Goal: Information Seeking & Learning: Learn about a topic

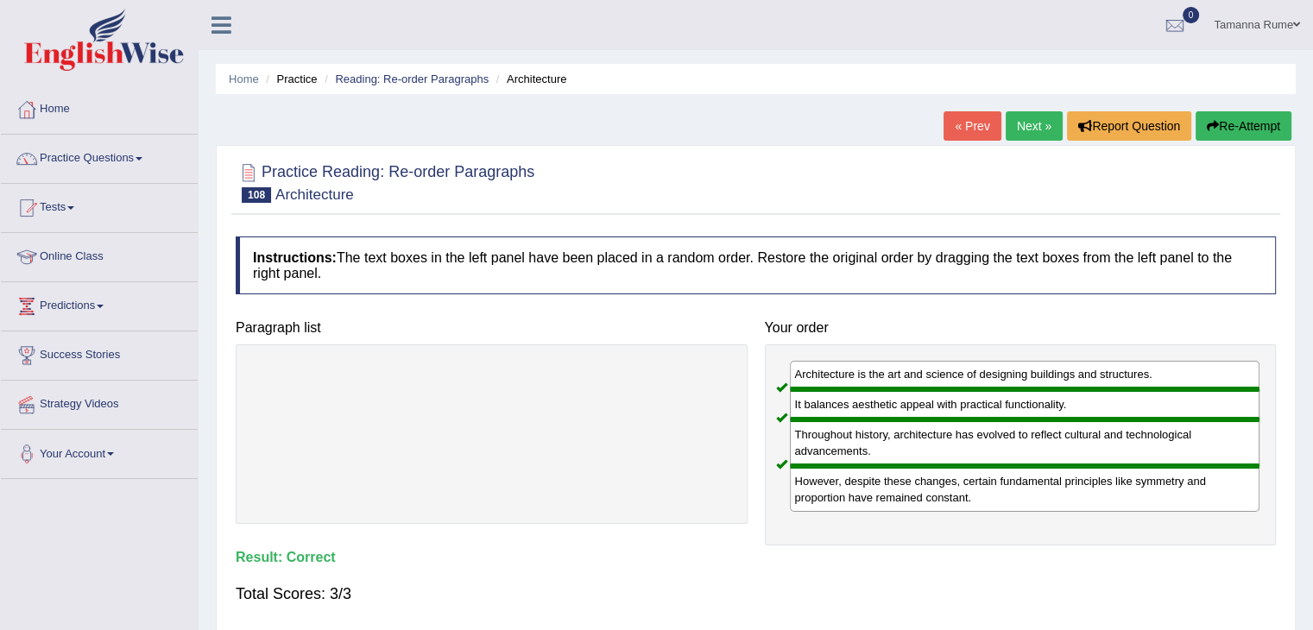
click at [80, 161] on link "Practice Questions" at bounding box center [99, 156] width 197 height 43
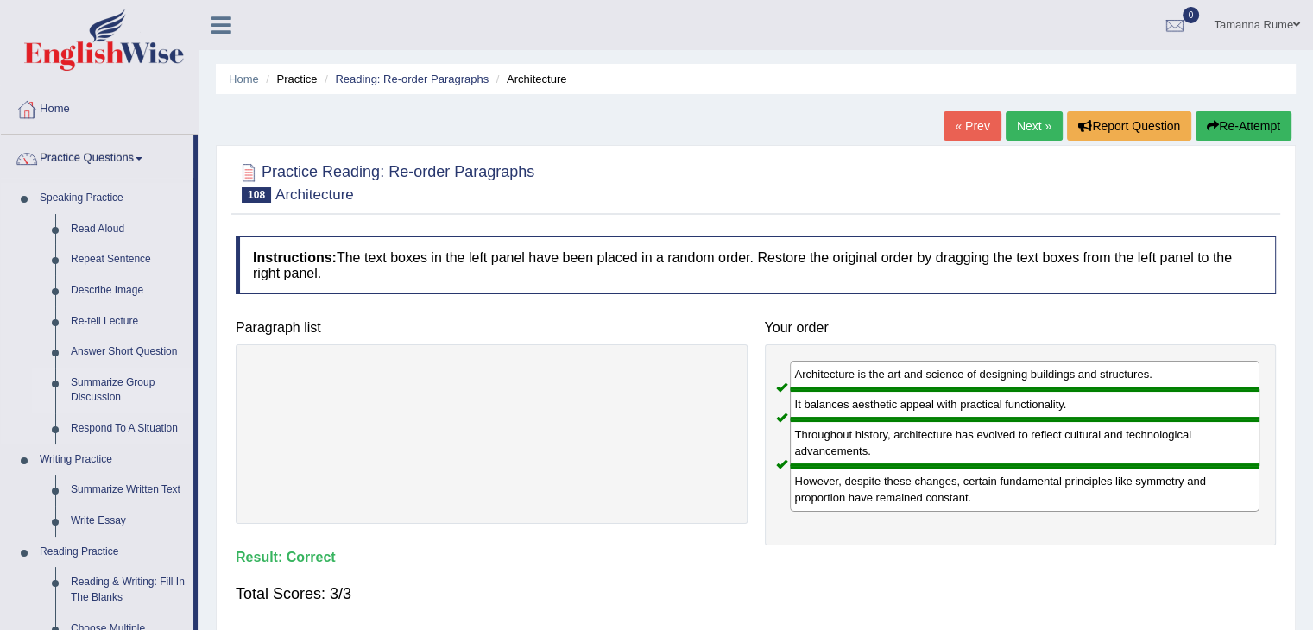
click at [114, 386] on link "Summarize Group Discussion" at bounding box center [128, 391] width 130 height 46
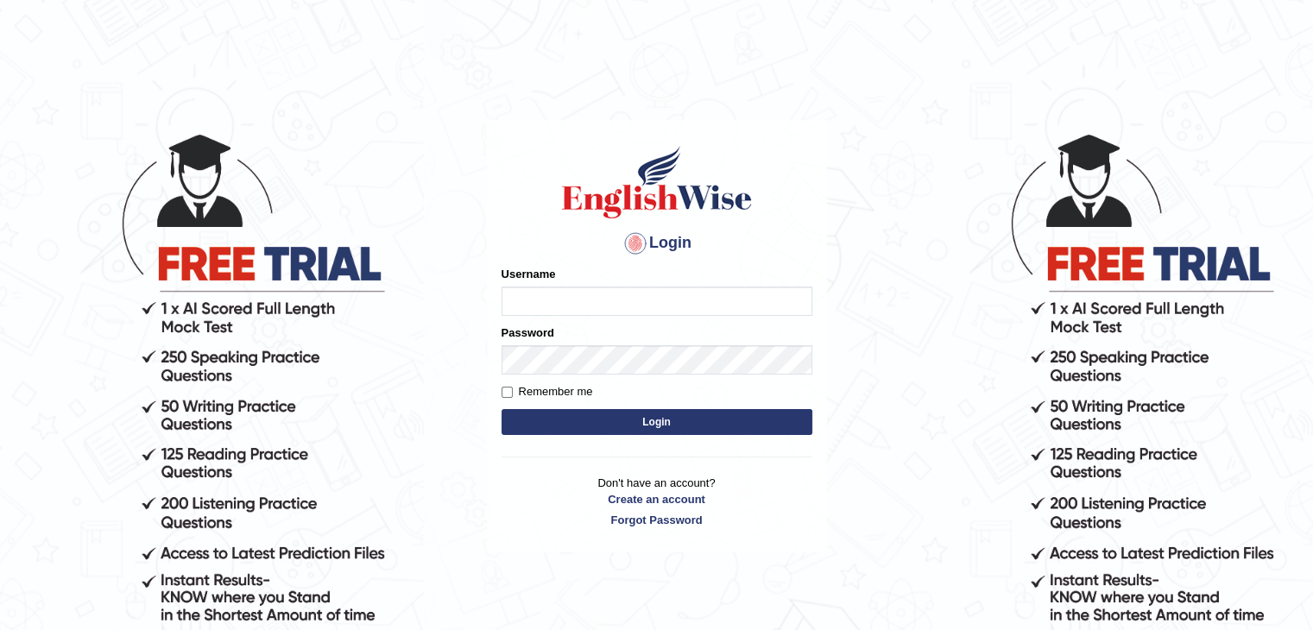
type input "tamanna05"
click at [520, 428] on button "Login" at bounding box center [656, 422] width 311 height 26
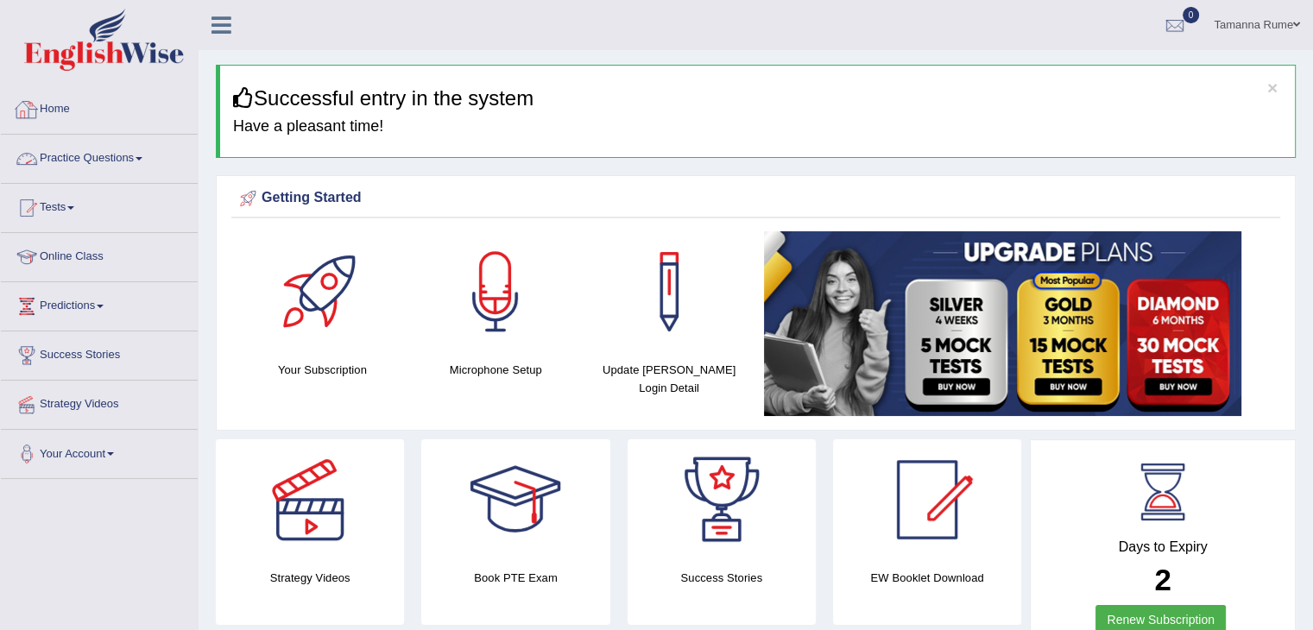
click at [69, 149] on link "Practice Questions" at bounding box center [99, 156] width 197 height 43
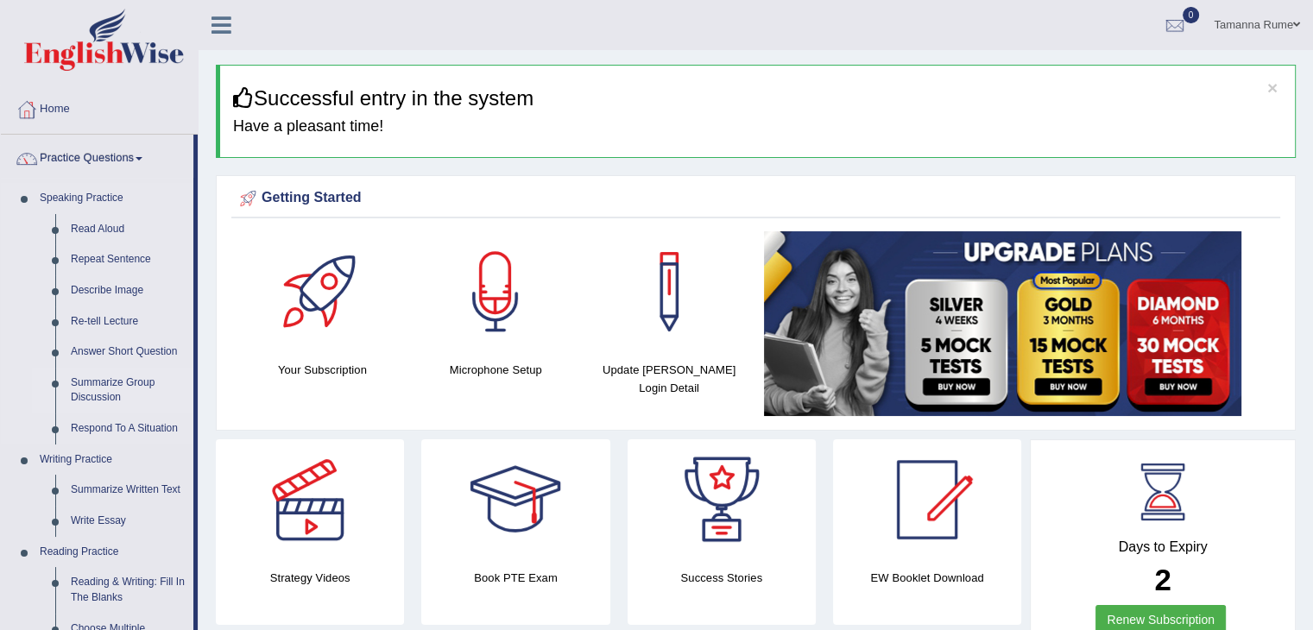
click at [91, 377] on link "Summarize Group Discussion" at bounding box center [128, 391] width 130 height 46
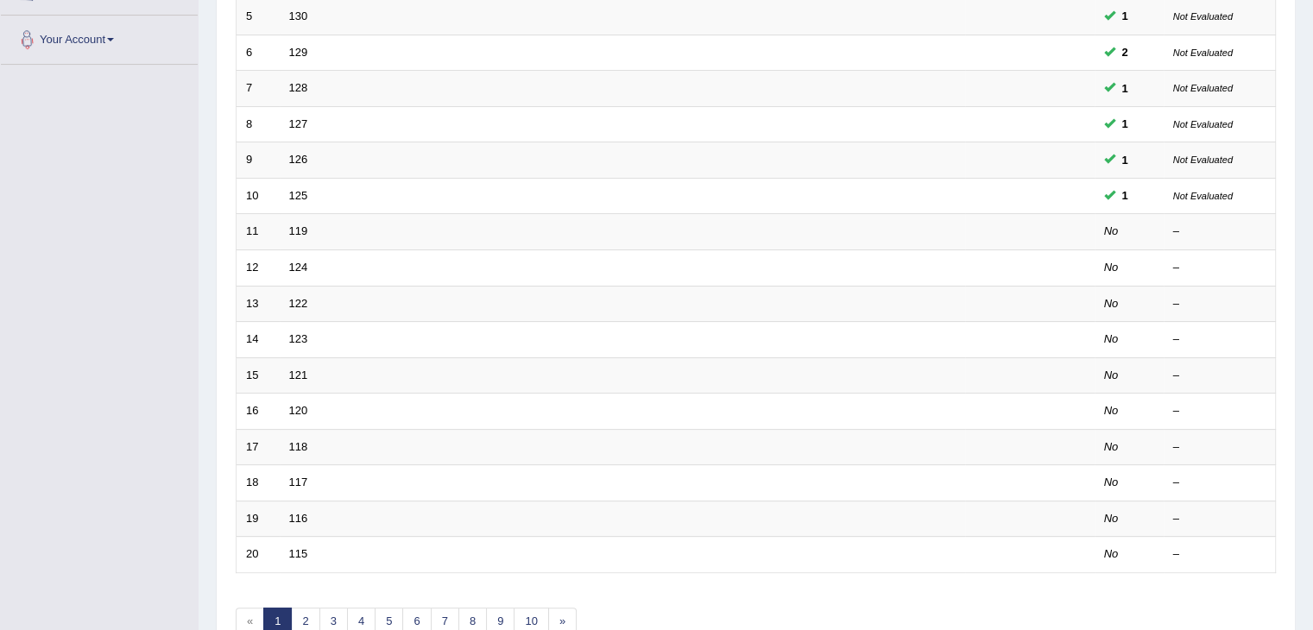
scroll to position [507, 0]
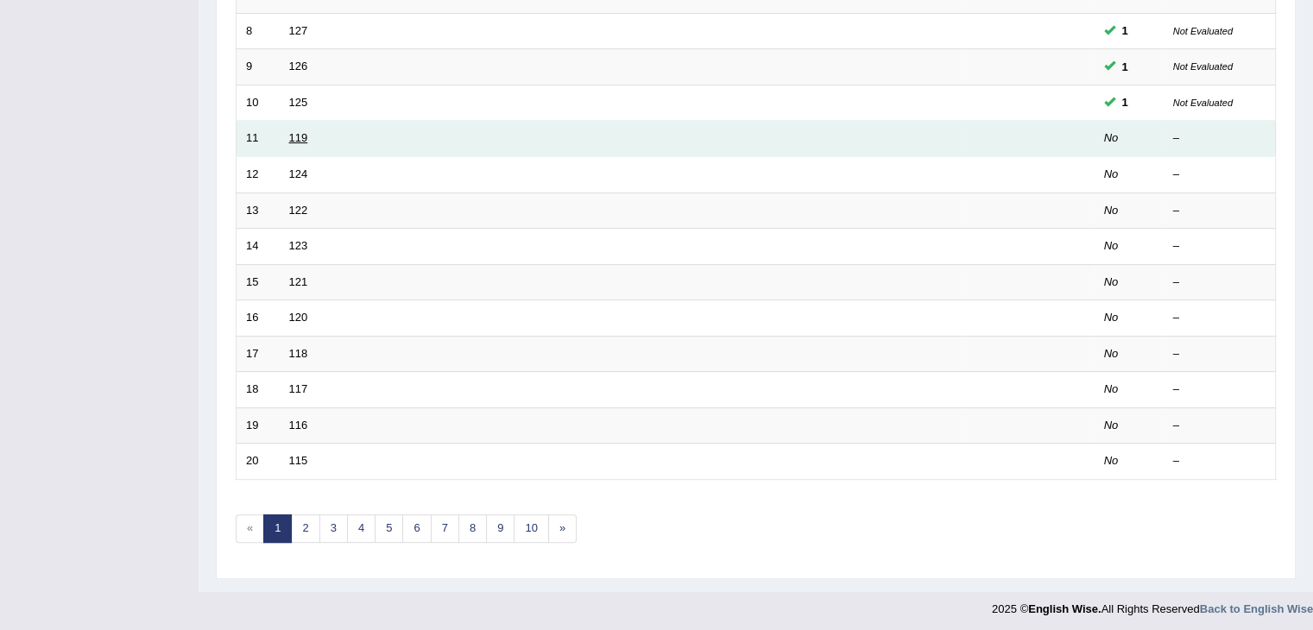
click at [296, 135] on link "119" at bounding box center [298, 137] width 19 height 13
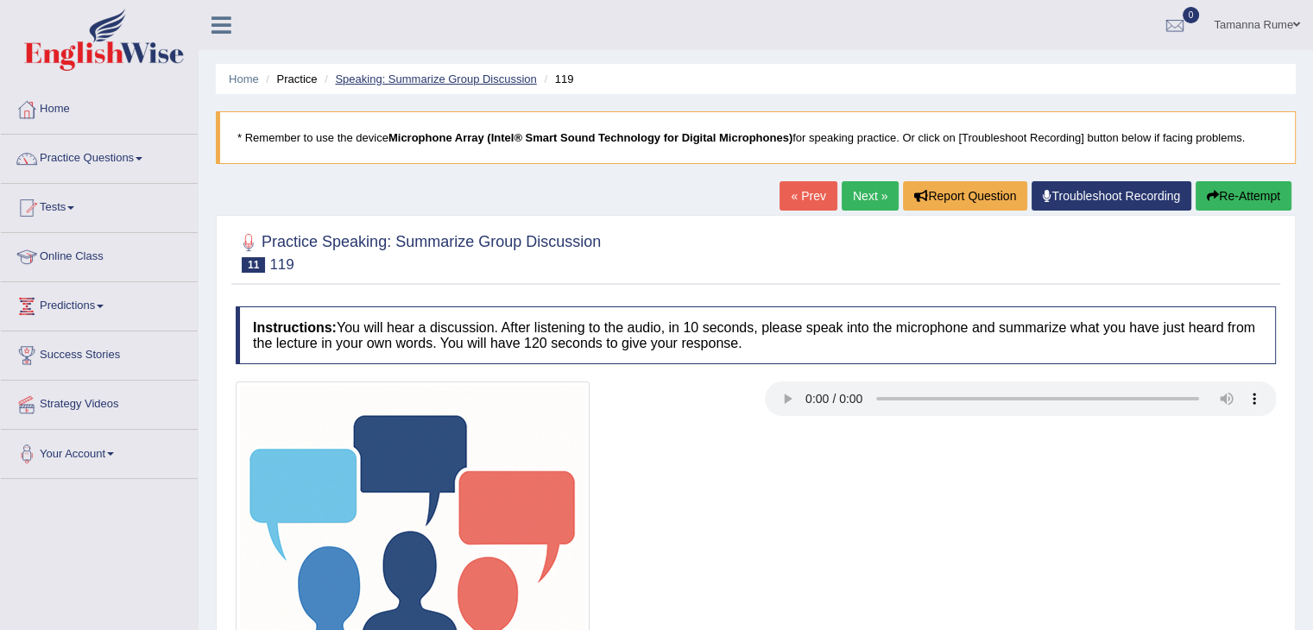
click at [397, 81] on link "Speaking: Summarize Group Discussion" at bounding box center [435, 78] width 201 height 13
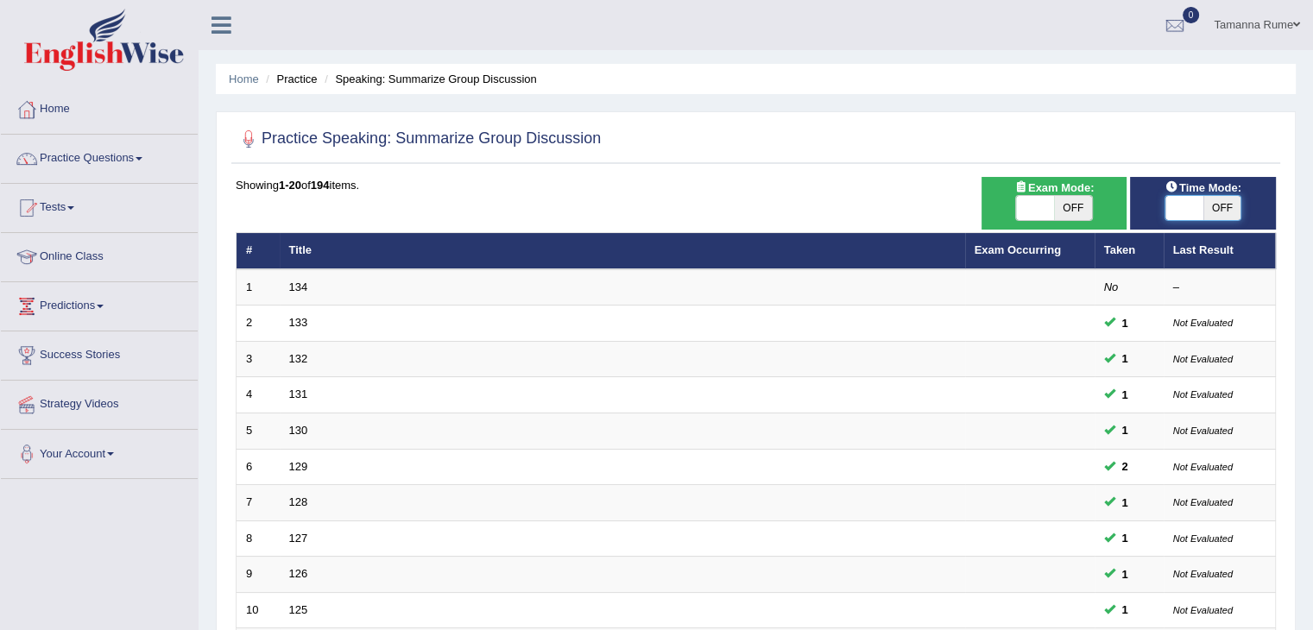
click at [1166, 211] on span at bounding box center [1184, 208] width 38 height 24
checkbox input "true"
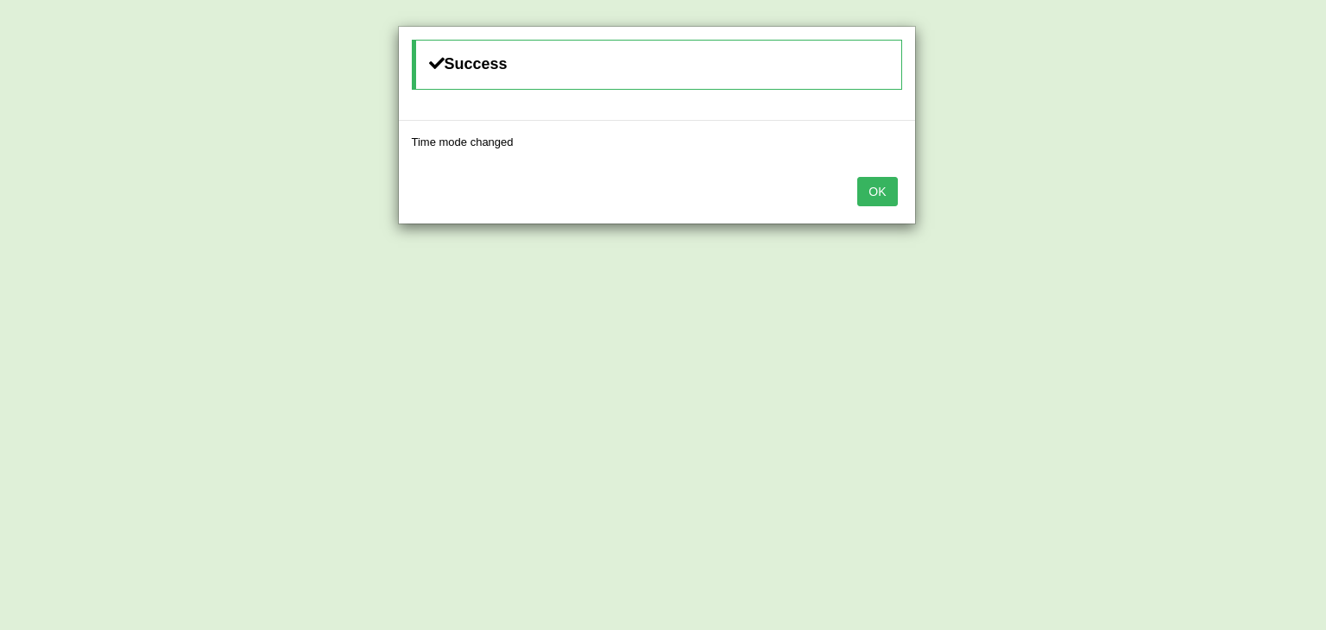
click at [862, 190] on button "OK" at bounding box center [877, 191] width 40 height 29
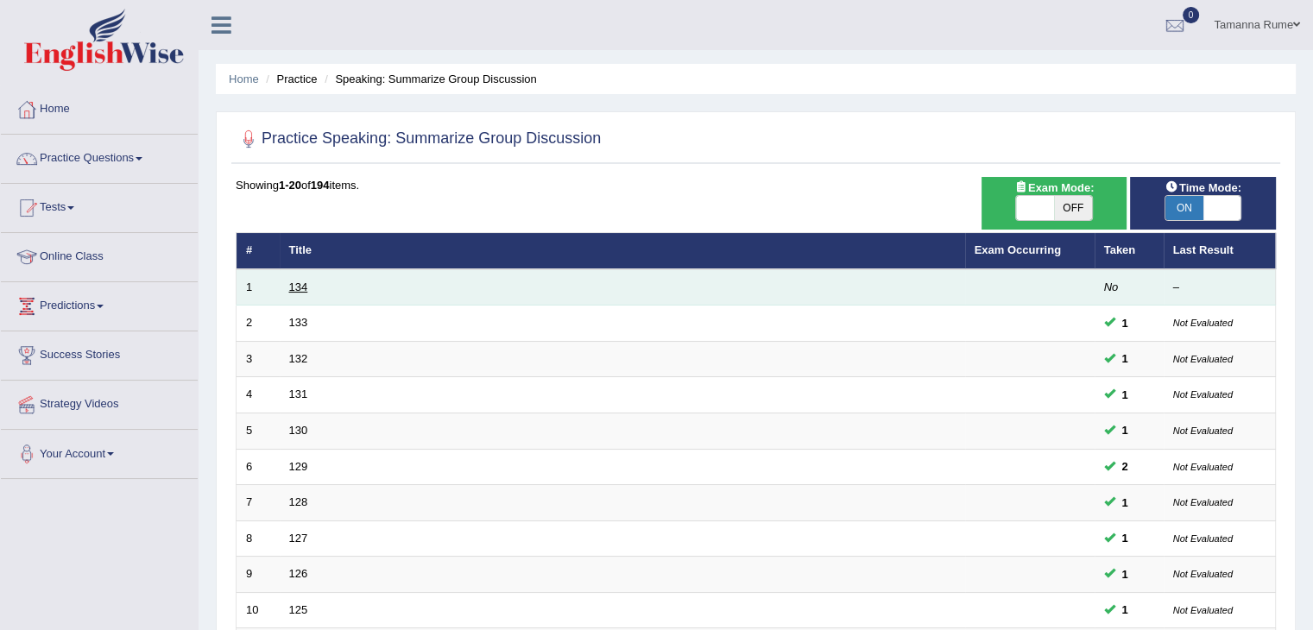
click at [293, 289] on link "134" at bounding box center [298, 286] width 19 height 13
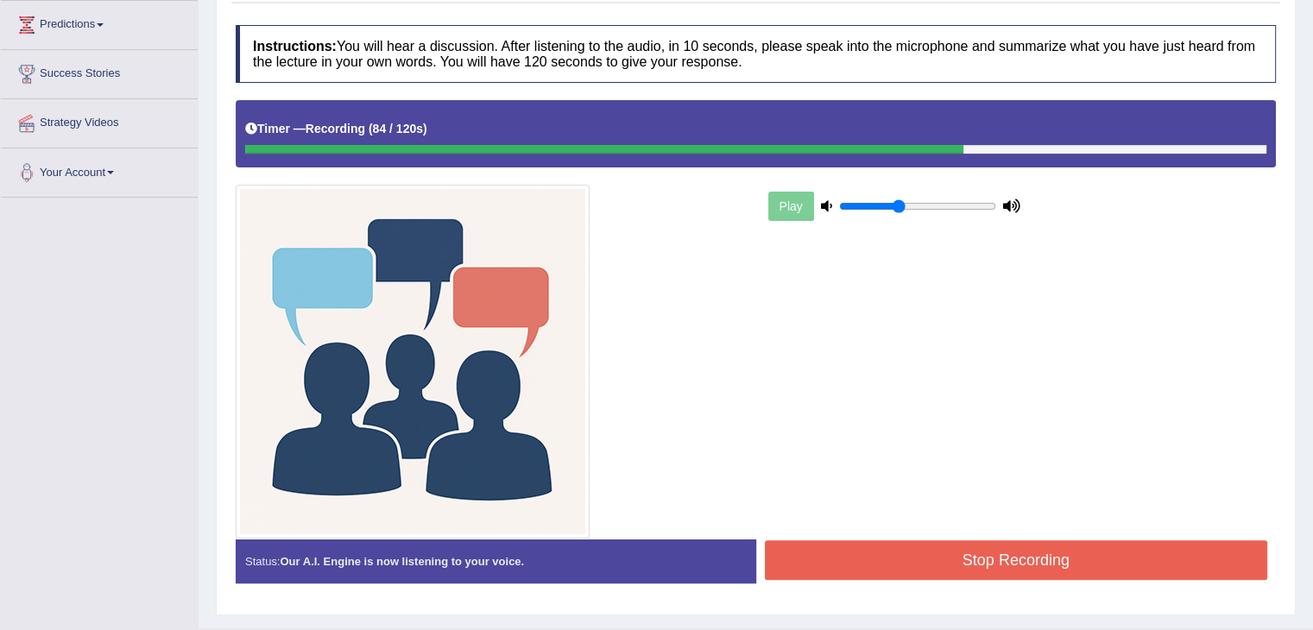
scroll to position [320, 0]
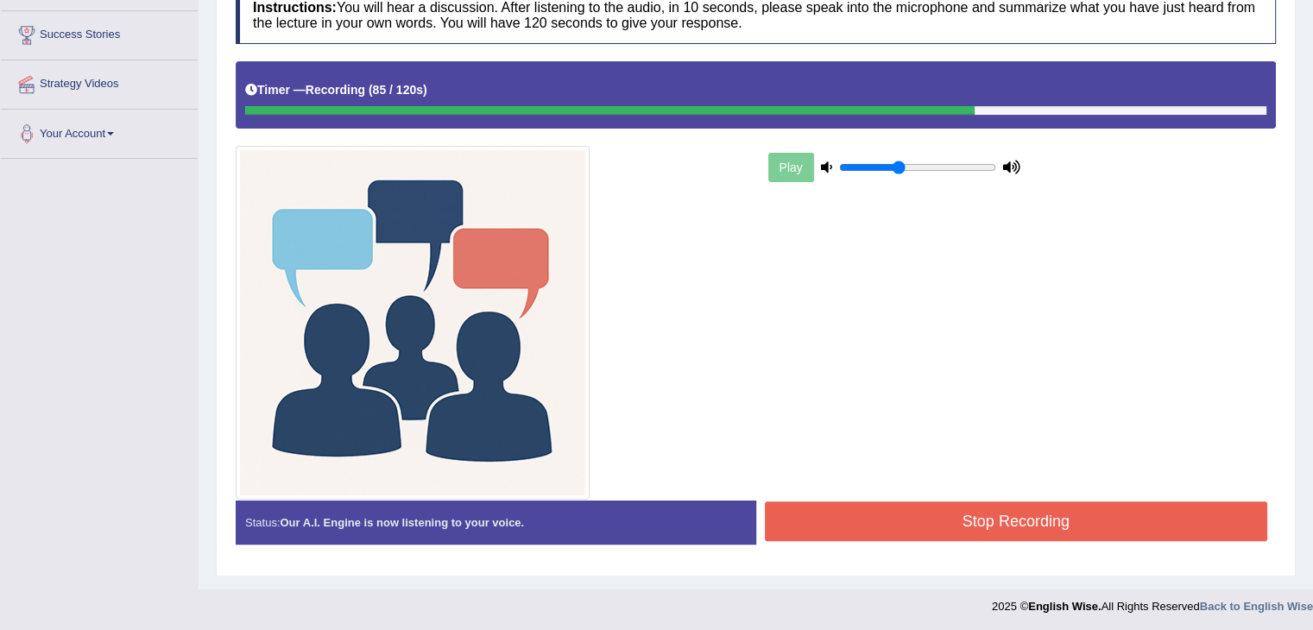
click at [890, 520] on button "Stop Recording" at bounding box center [1016, 521] width 503 height 40
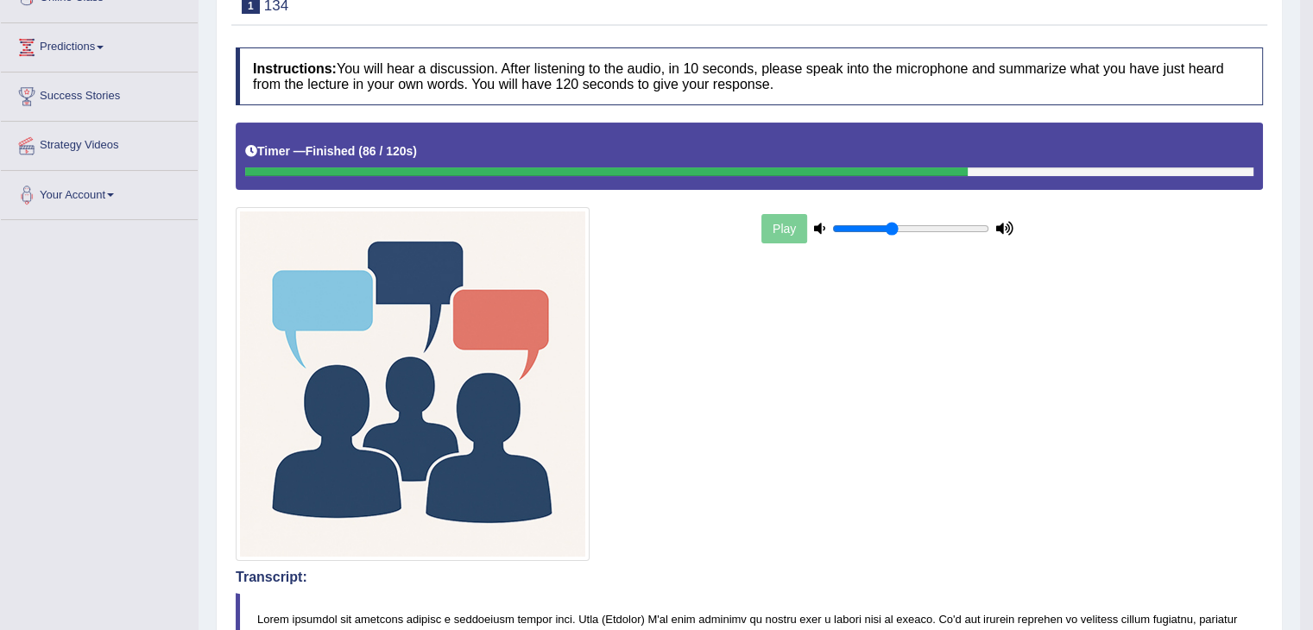
scroll to position [0, 0]
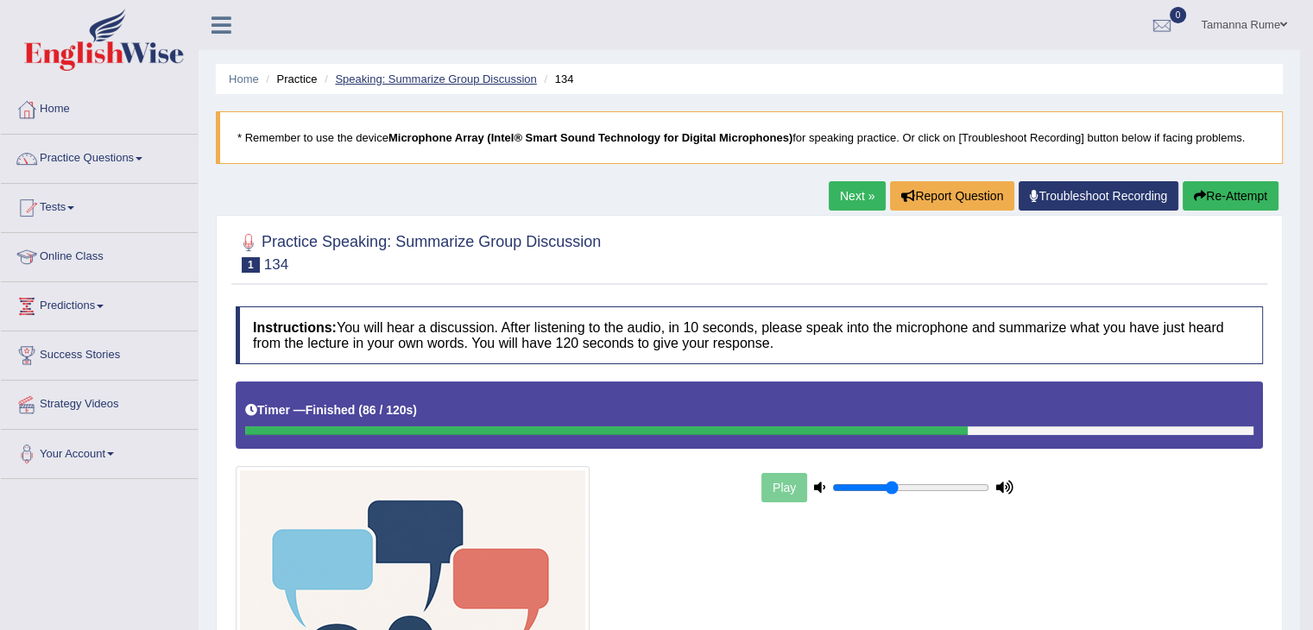
click at [442, 75] on link "Speaking: Summarize Group Discussion" at bounding box center [435, 78] width 201 height 13
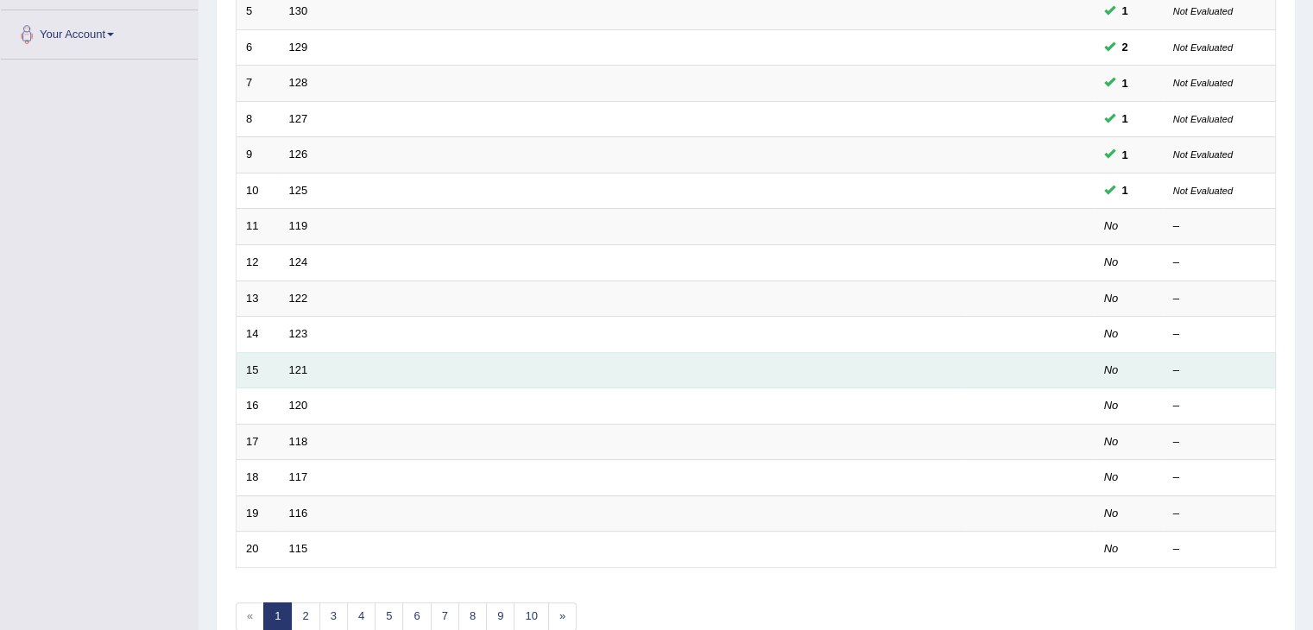
scroll to position [507, 0]
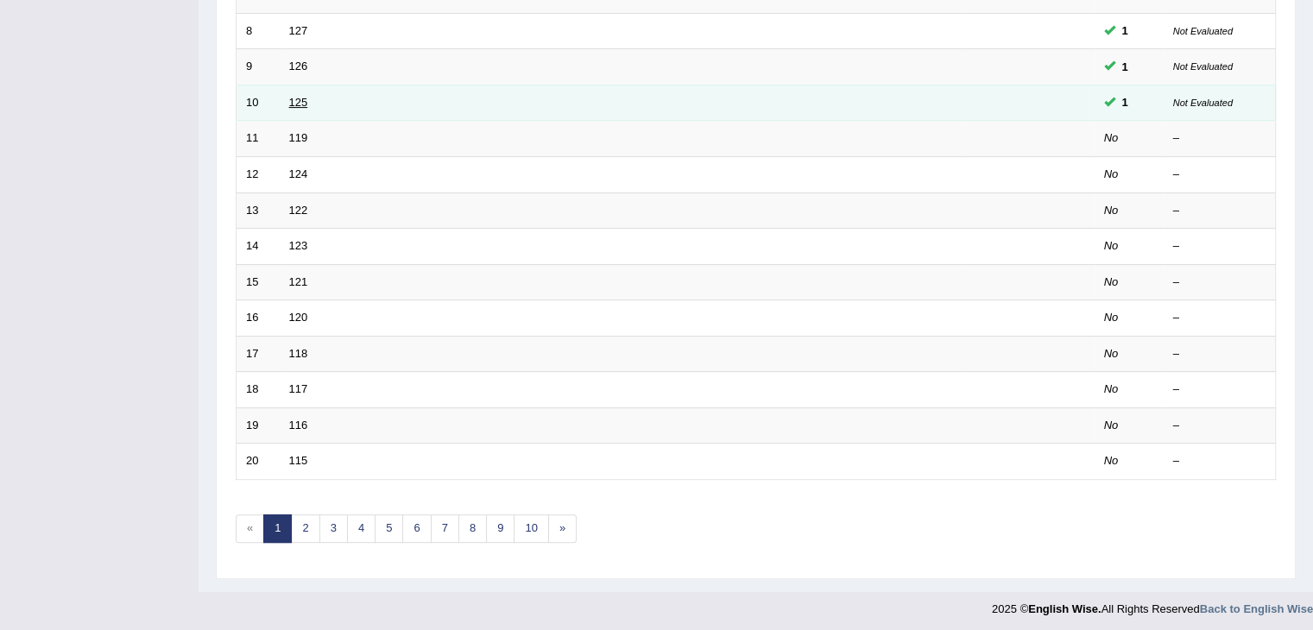
click at [302, 97] on link "125" at bounding box center [298, 102] width 19 height 13
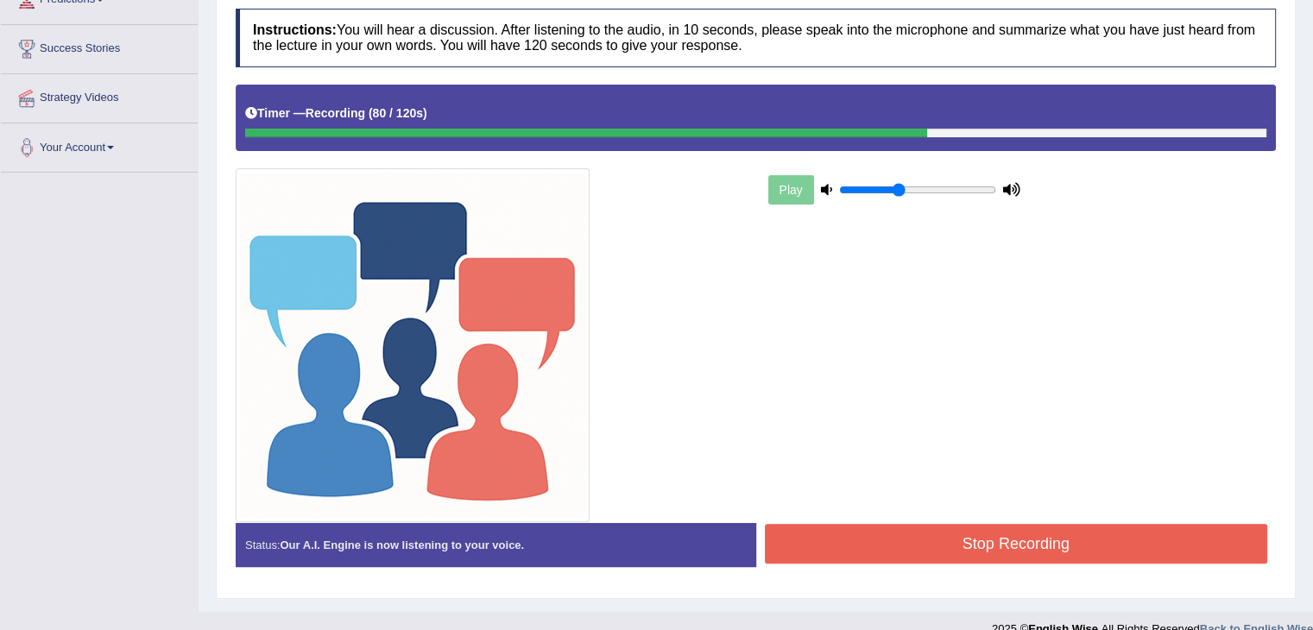
scroll to position [329, 0]
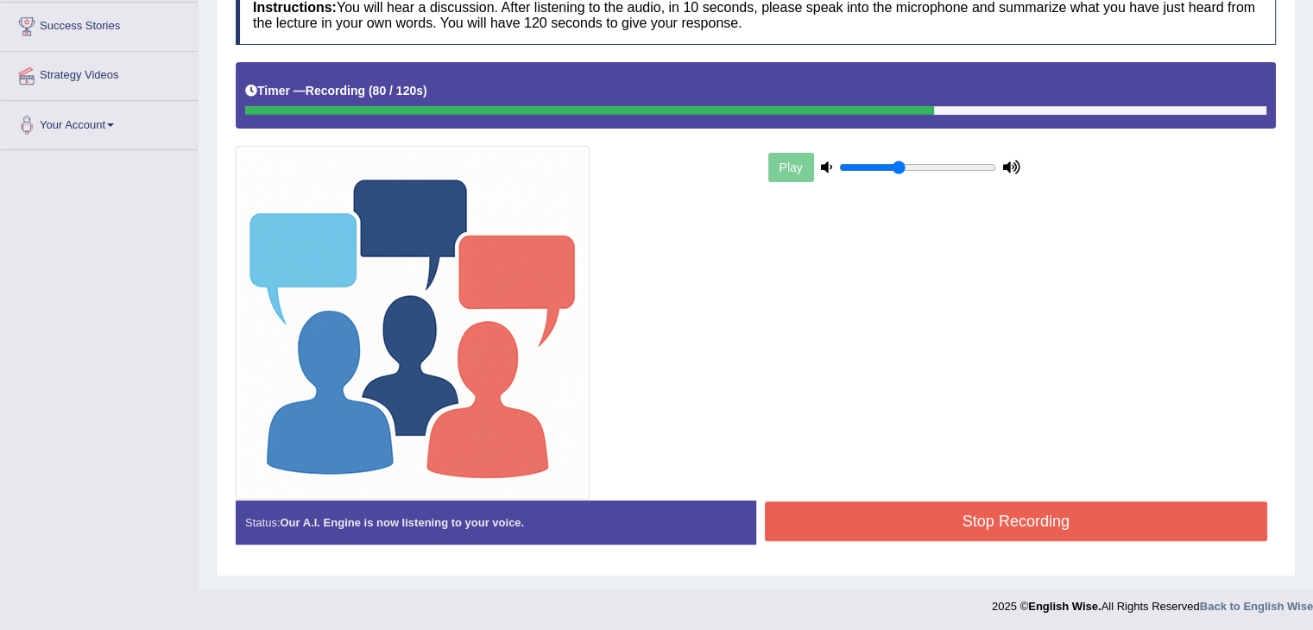
click at [904, 524] on button "Stop Recording" at bounding box center [1016, 521] width 503 height 40
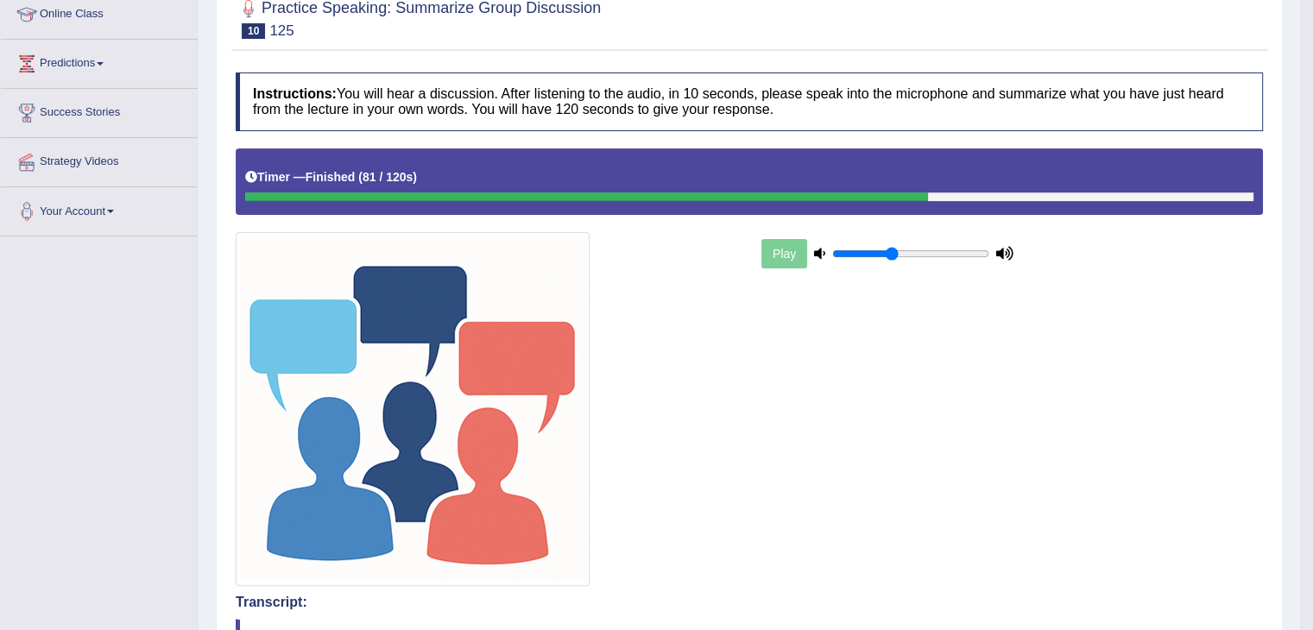
scroll to position [0, 0]
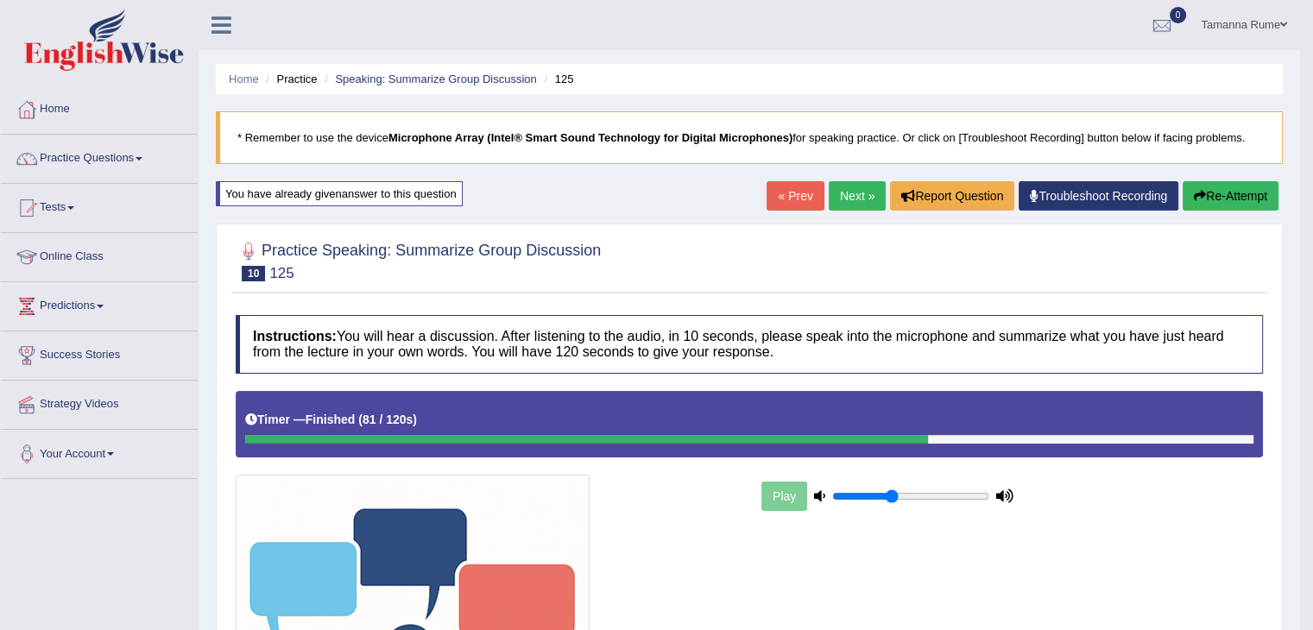
click at [835, 204] on link "Next »" at bounding box center [857, 195] width 57 height 29
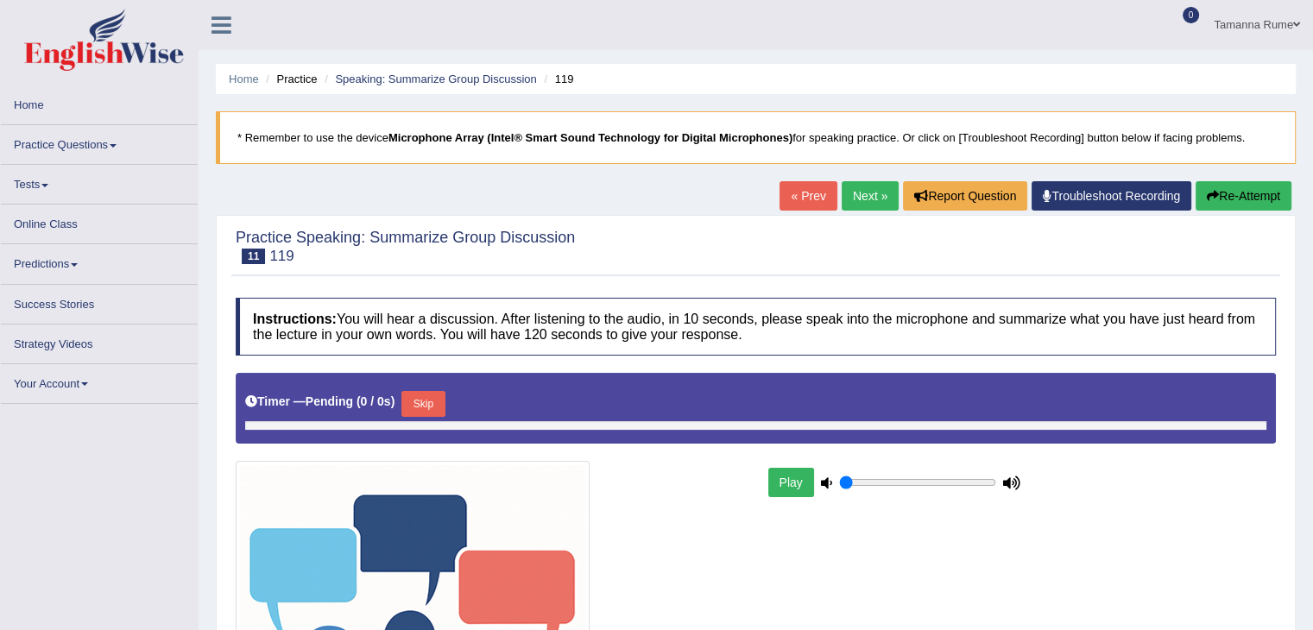
type input "0.4"
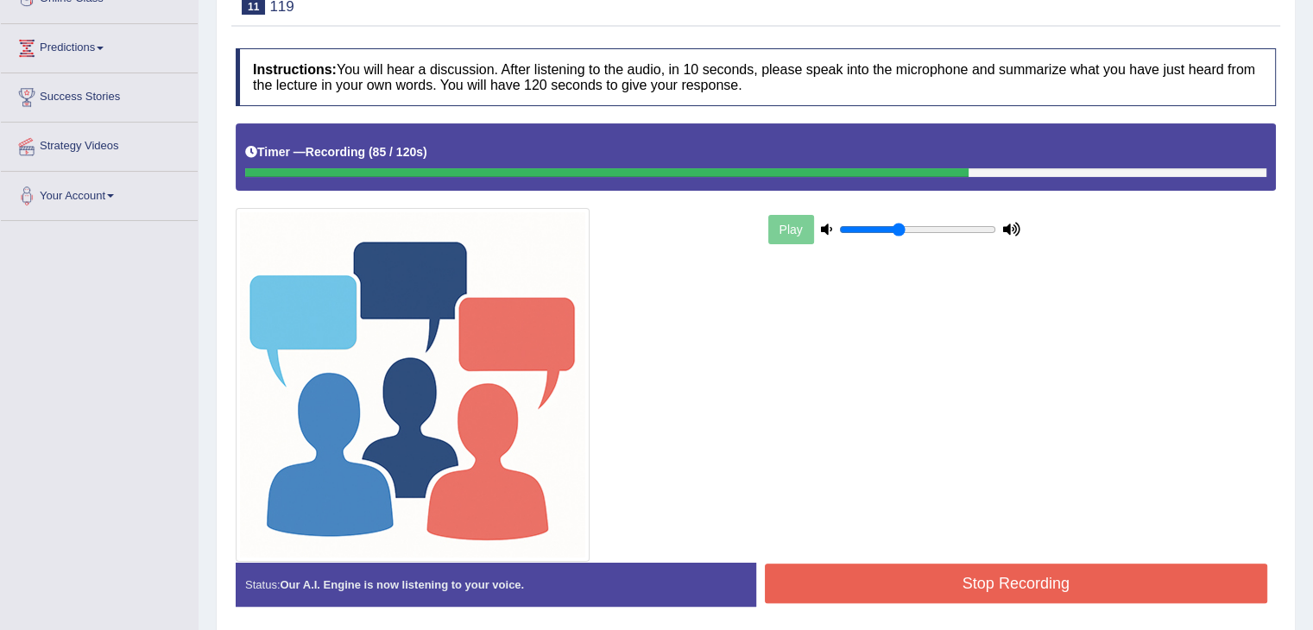
scroll to position [320, 0]
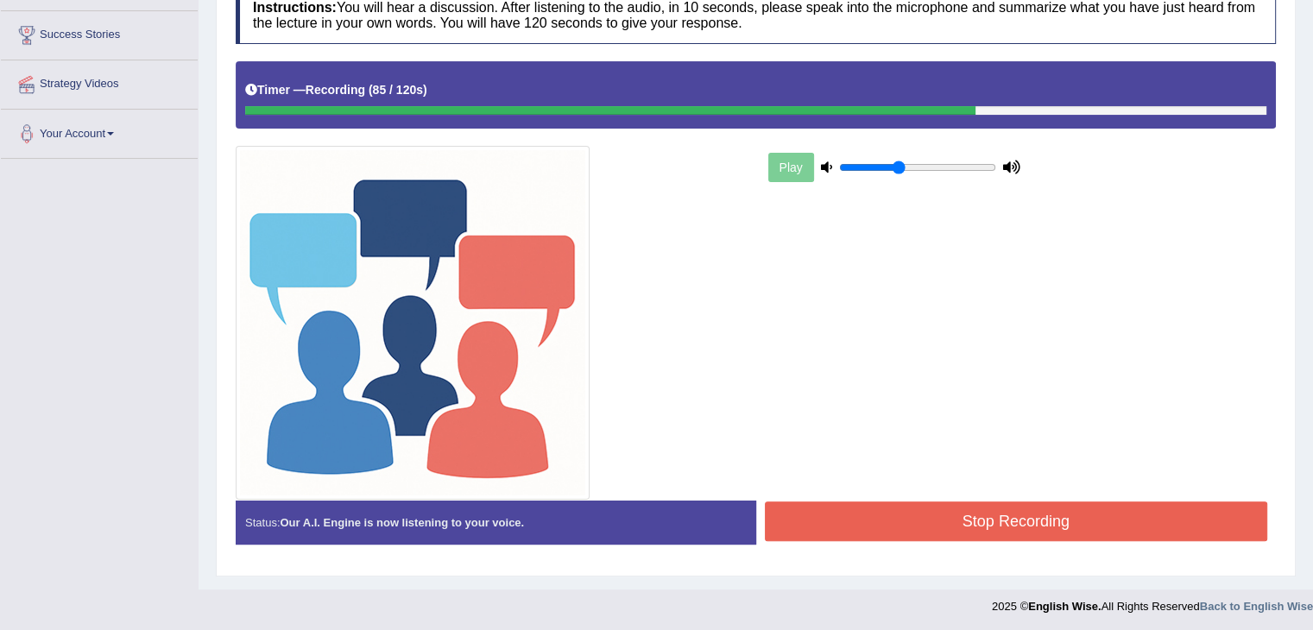
click at [846, 515] on button "Stop Recording" at bounding box center [1016, 521] width 503 height 40
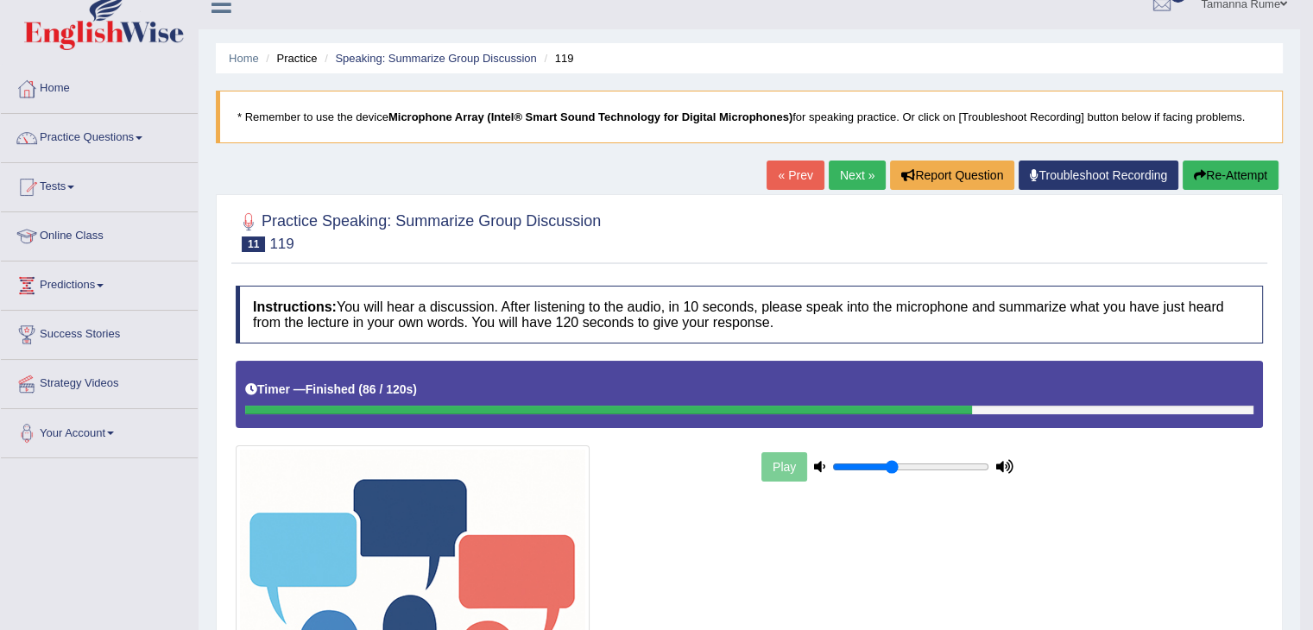
scroll to position [0, 0]
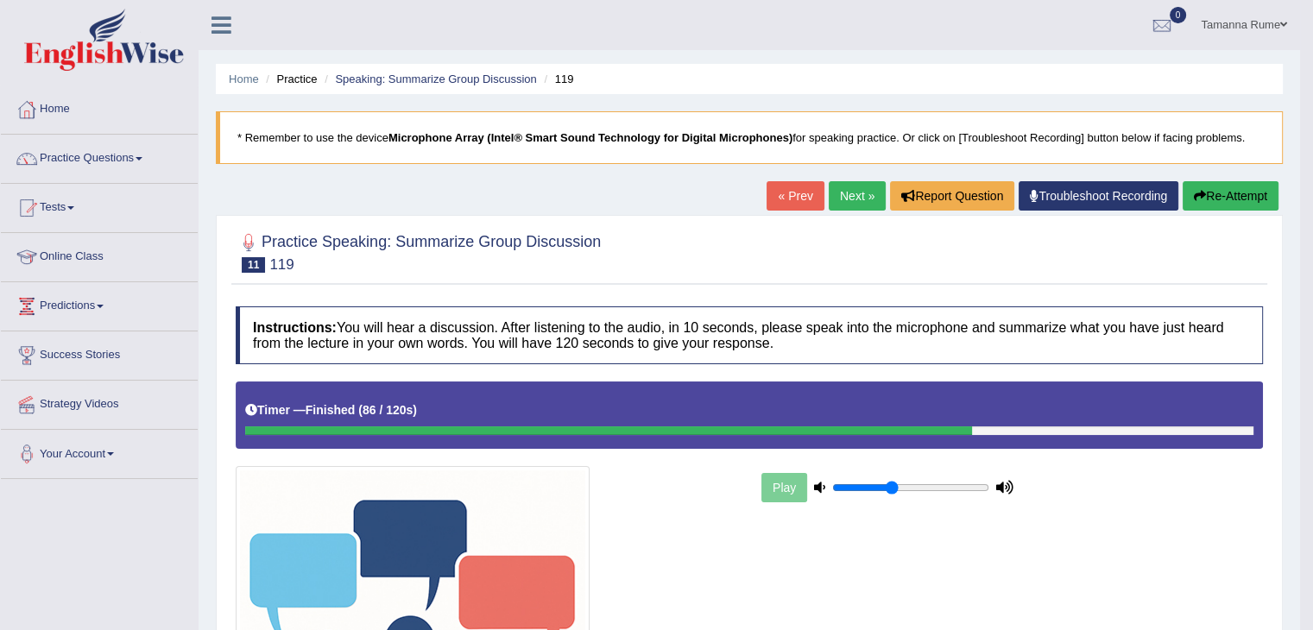
click at [841, 191] on link "Next »" at bounding box center [857, 195] width 57 height 29
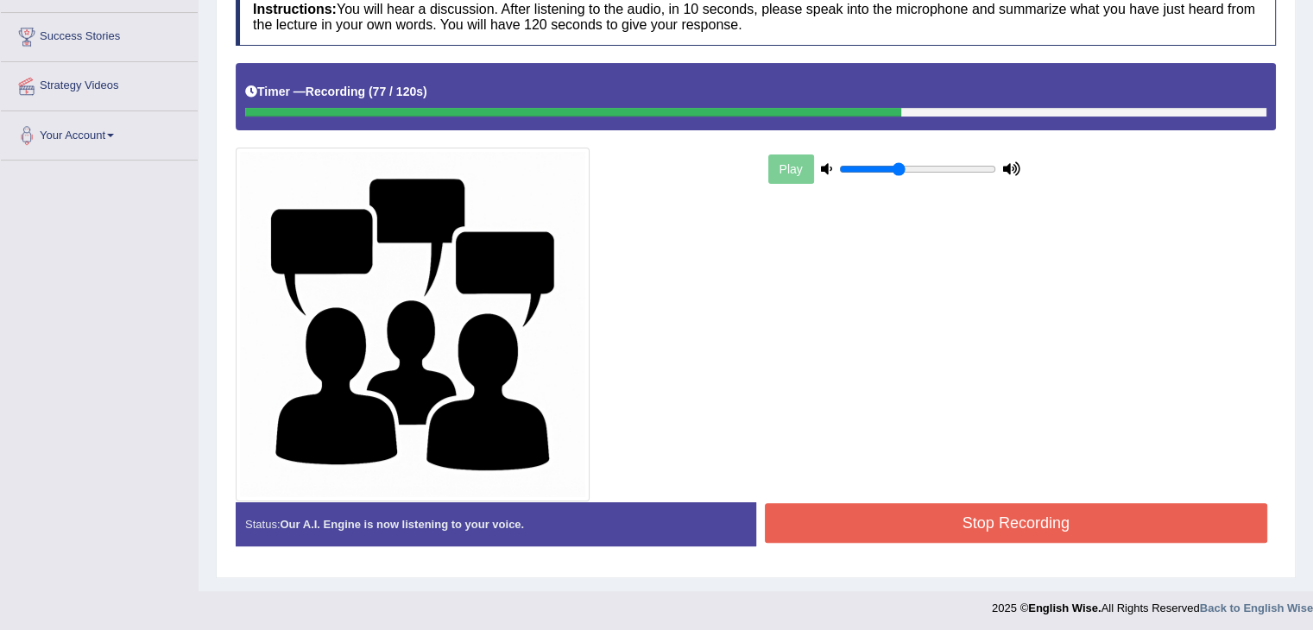
scroll to position [320, 0]
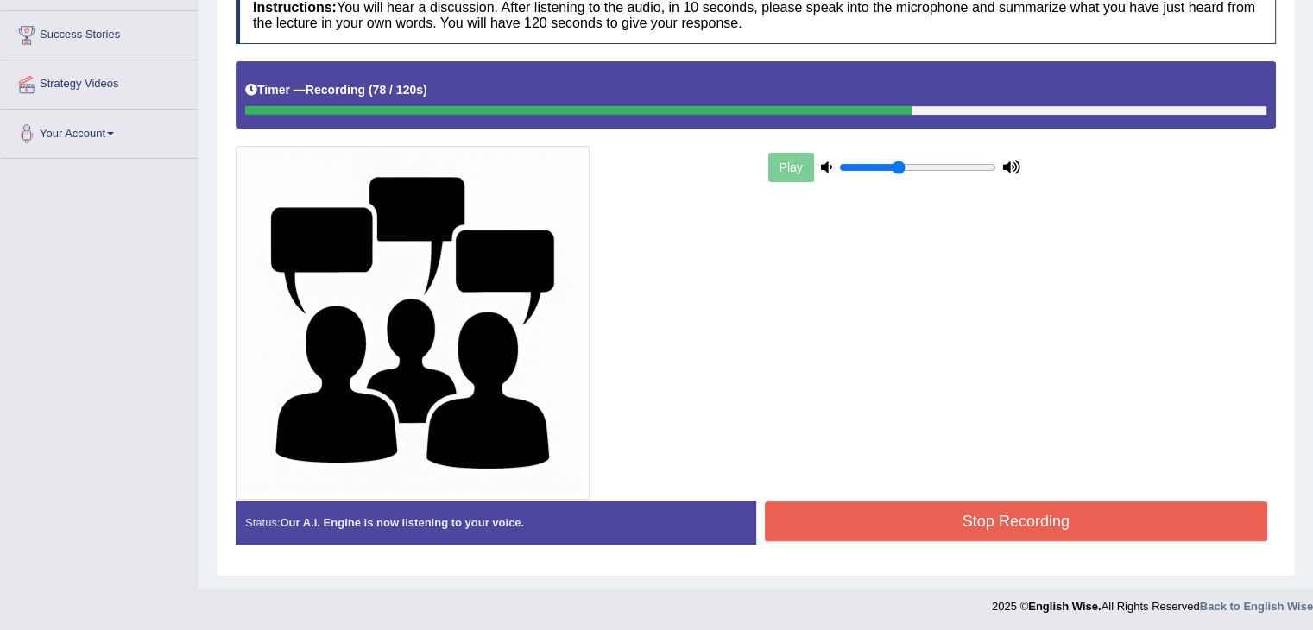
click at [914, 505] on button "Stop Recording" at bounding box center [1016, 521] width 503 height 40
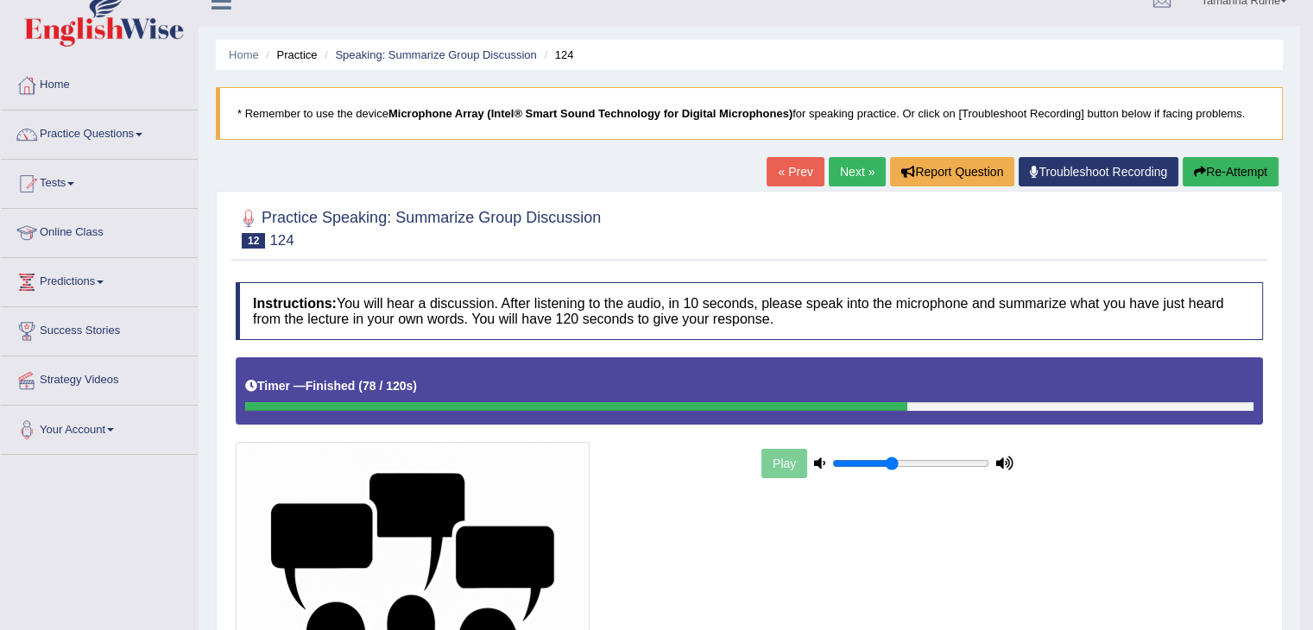
scroll to position [0, 0]
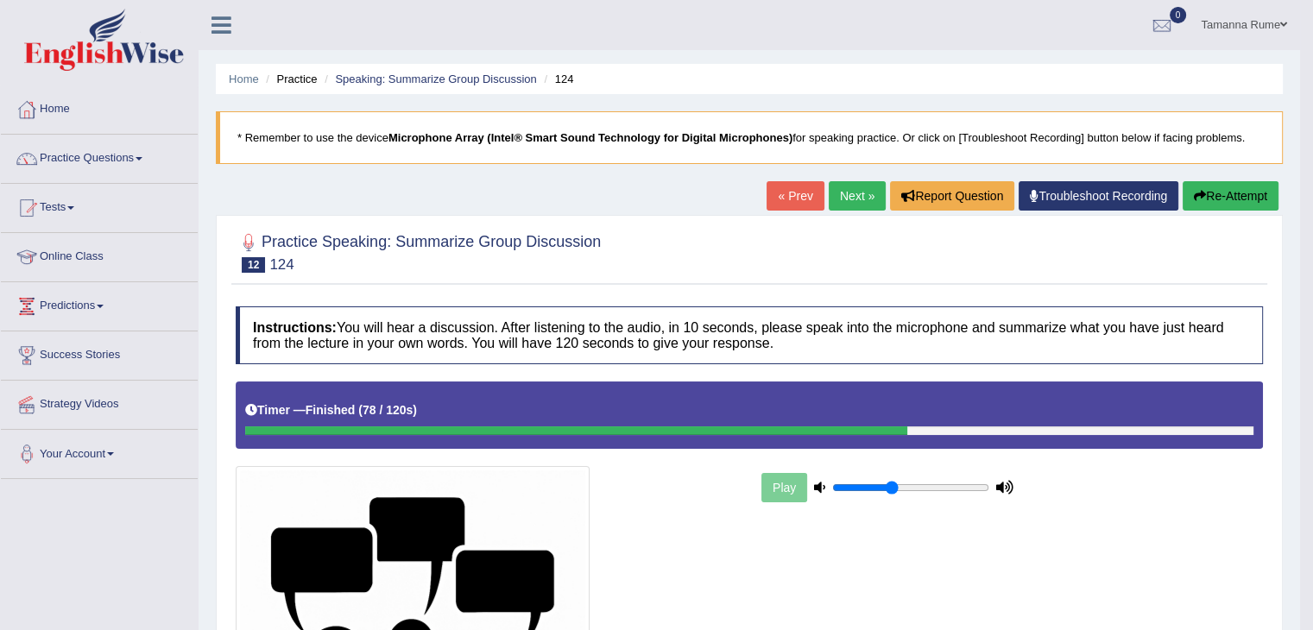
click at [860, 195] on link "Next »" at bounding box center [857, 195] width 57 height 29
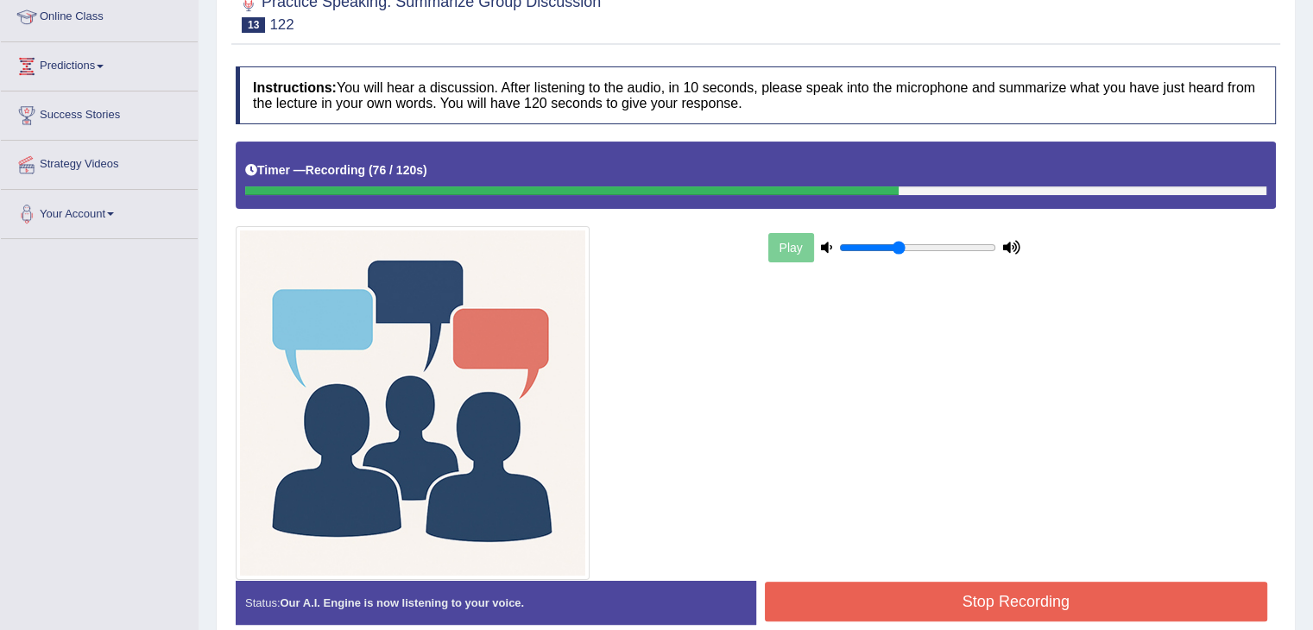
scroll to position [320, 0]
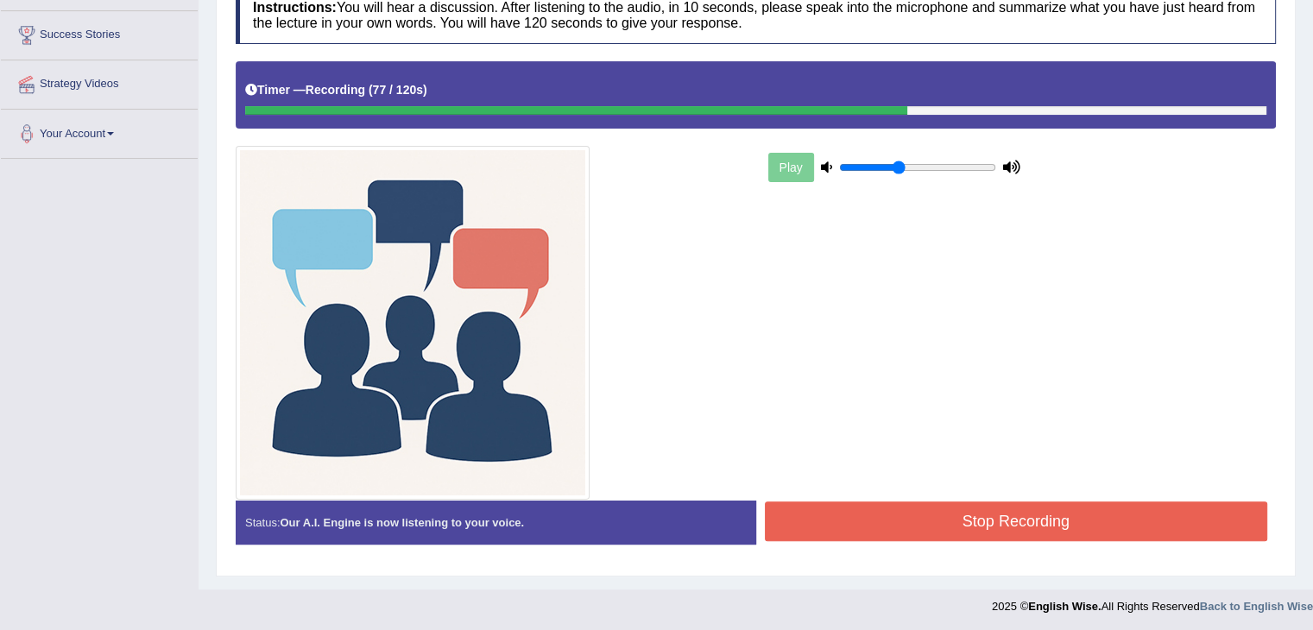
click at [904, 512] on button "Stop Recording" at bounding box center [1016, 521] width 503 height 40
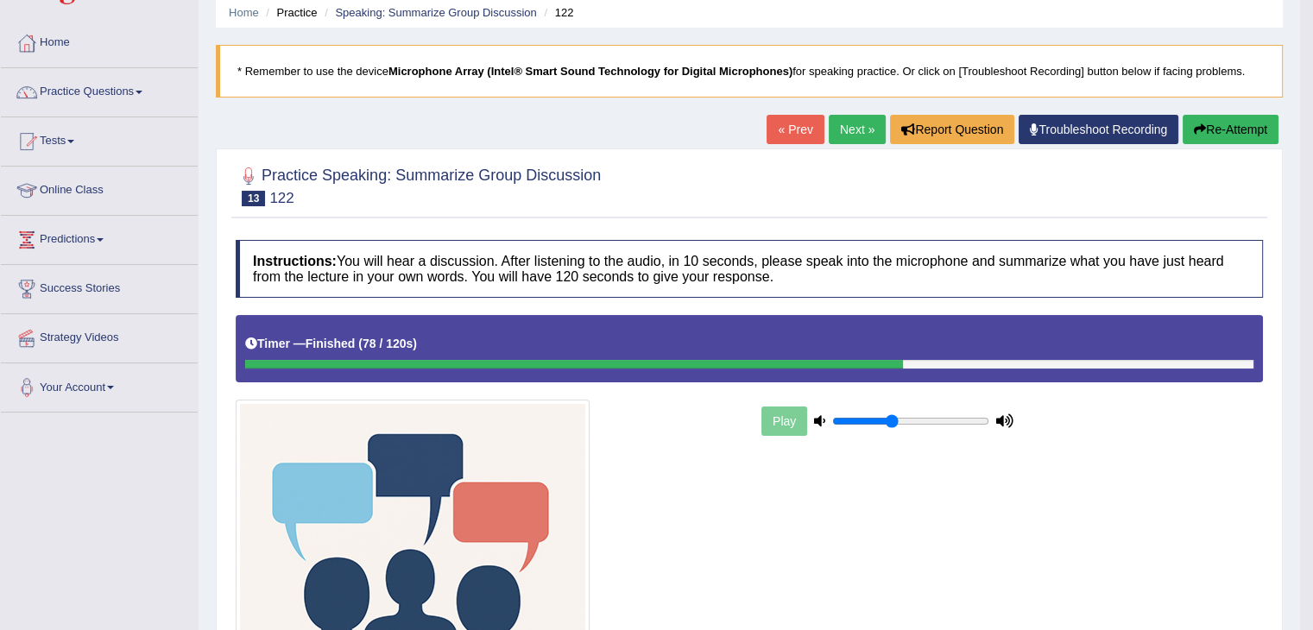
scroll to position [0, 0]
